Goal: Navigation & Orientation: Find specific page/section

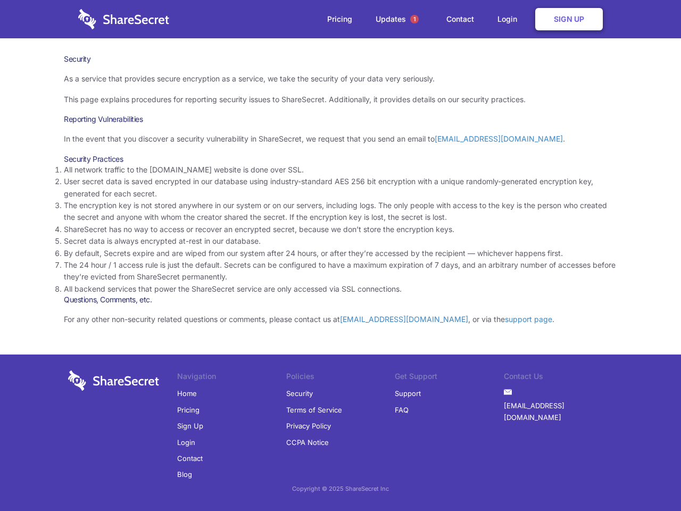
click at [341, 256] on li "By default, Secrets expire and are wiped from our system after 24 hours, or aft…" at bounding box center [341, 254] width 554 height 12
click at [415, 19] on span "1" at bounding box center [414, 19] width 9 height 9
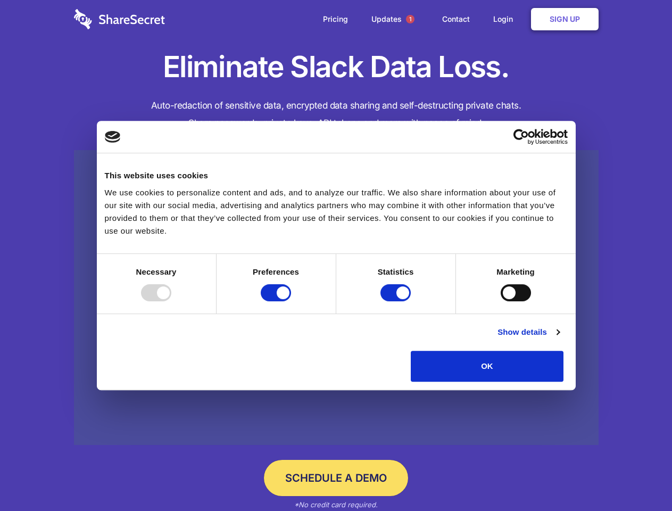
click at [171, 301] on div at bounding box center [156, 292] width 30 height 17
click at [291, 301] on input "Preferences" at bounding box center [276, 292] width 30 height 17
checkbox input "false"
click at [397, 301] on input "Statistics" at bounding box center [396, 292] width 30 height 17
checkbox input "false"
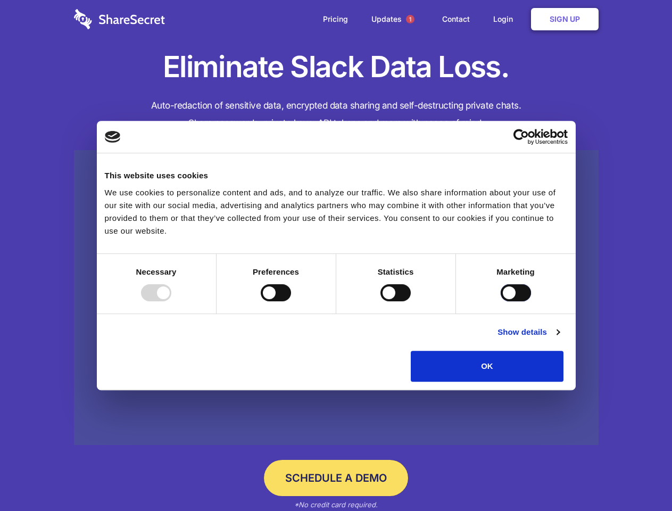
click at [501, 301] on input "Marketing" at bounding box center [516, 292] width 30 height 17
checkbox input "true"
click at [559, 339] on link "Show details" at bounding box center [529, 332] width 62 height 13
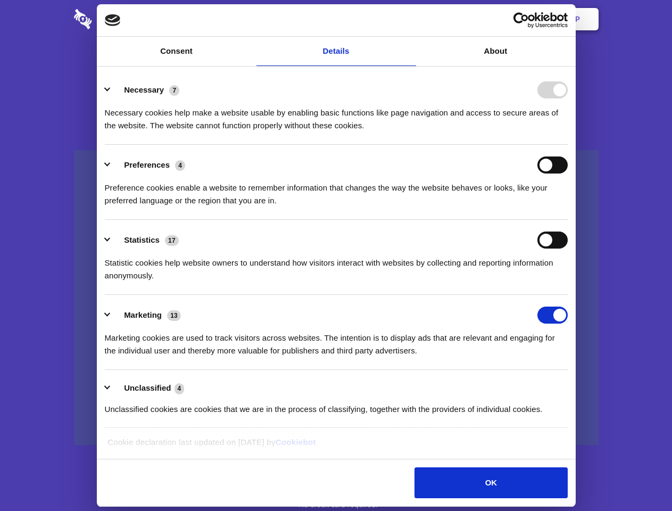
click at [568, 220] on li "Preferences 4 Preference cookies enable a website to remember information that …" at bounding box center [336, 182] width 463 height 75
click at [410, 19] on span "1" at bounding box center [410, 19] width 9 height 9
